Goal: Information Seeking & Learning: Find contact information

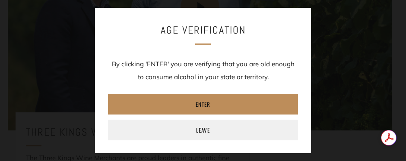
click at [205, 104] on link "Enter" at bounding box center [203, 104] width 190 height 21
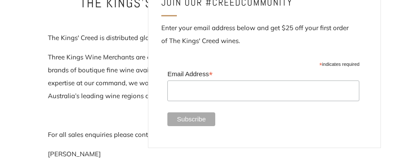
scroll to position [216, 0]
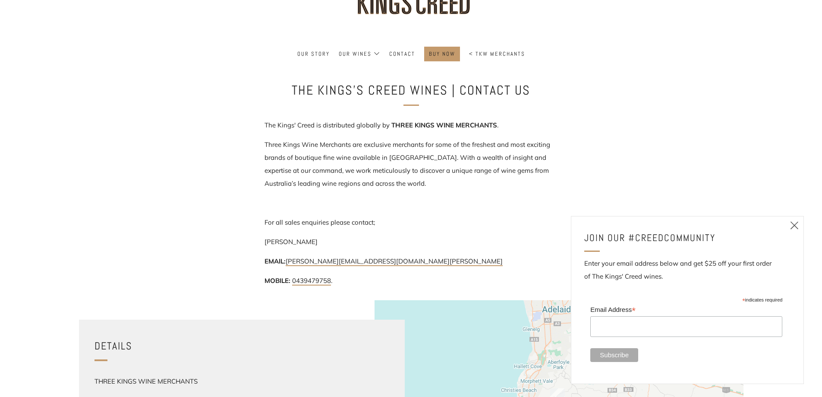
scroll to position [86, 0]
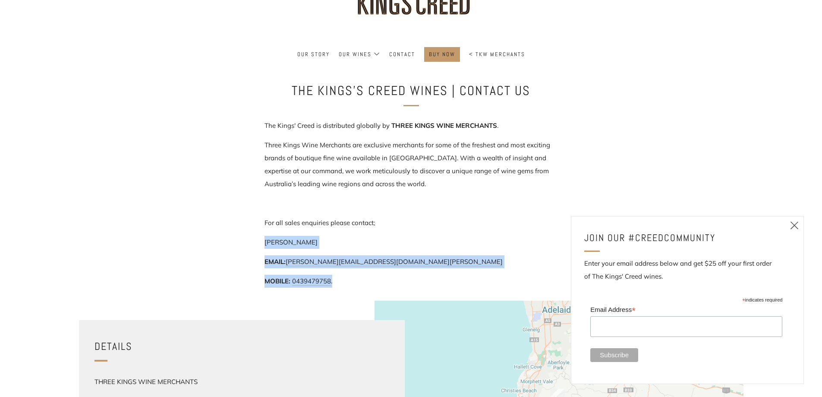
drag, startPoint x: 265, startPoint y: 241, endPoint x: 346, endPoint y: 278, distance: 89.1
click at [346, 161] on div "The Kings' Creed is distributed globally by THREE KINGS WINE MERCHANTS . Three …" at bounding box center [412, 203] width 294 height 168
copy div "[PERSON_NAME] EMAIL: [PERSON_NAME][EMAIL_ADDRESS][DOMAIN_NAME][PERSON_NAME] MOB…"
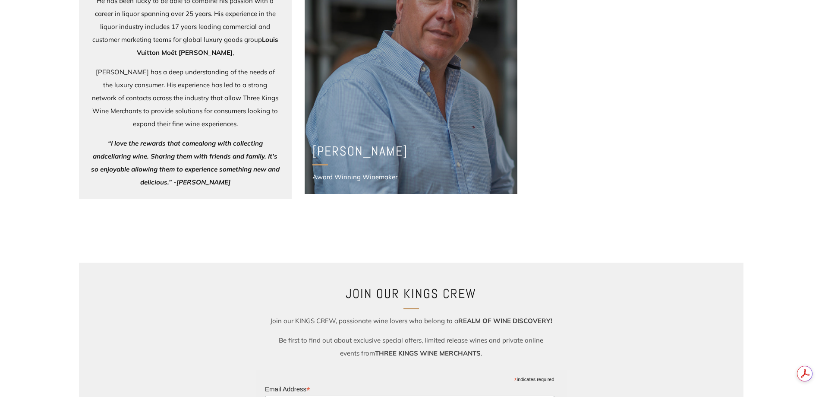
scroll to position [493, 0]
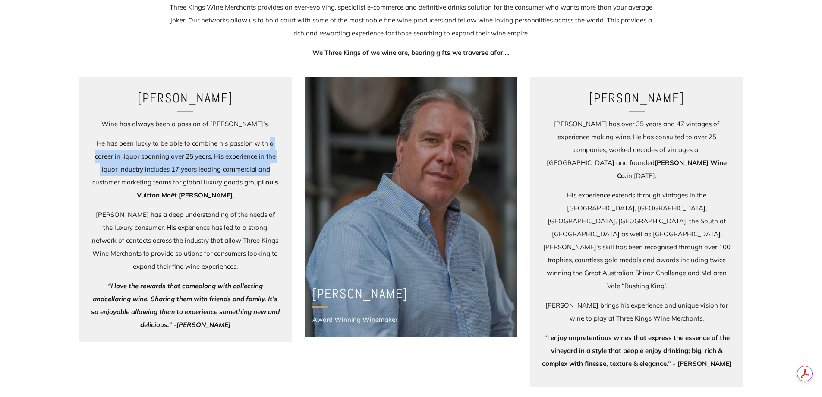
drag, startPoint x: 269, startPoint y: 144, endPoint x: 272, endPoint y: 172, distance: 27.9
click at [272, 172] on p "He has been lucky to be able to combine his passion with a career in liquor spa…" at bounding box center [185, 169] width 190 height 65
click at [207, 161] on p "He has been lucky to be able to combine his passion with a career in liquor spa…" at bounding box center [185, 169] width 190 height 65
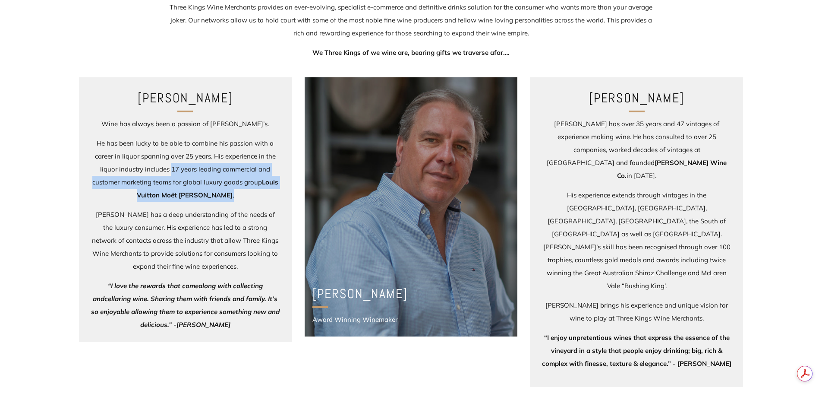
drag, startPoint x: 171, startPoint y: 168, endPoint x: 277, endPoint y: 191, distance: 108.1
click at [277, 191] on p "He has been lucky to be able to combine his passion with a career in liquor spa…" at bounding box center [185, 169] width 190 height 65
copy p "17 years leading commercial and customer marketing teams for global luxury good…"
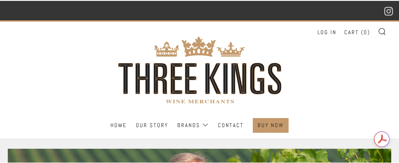
scroll to position [0, 0]
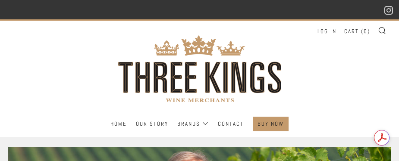
click at [95, 80] on header "Menu Search Cart Home Our Story Brands Log in" at bounding box center [199, 78] width 399 height 118
